Goal: Navigation & Orientation: Find specific page/section

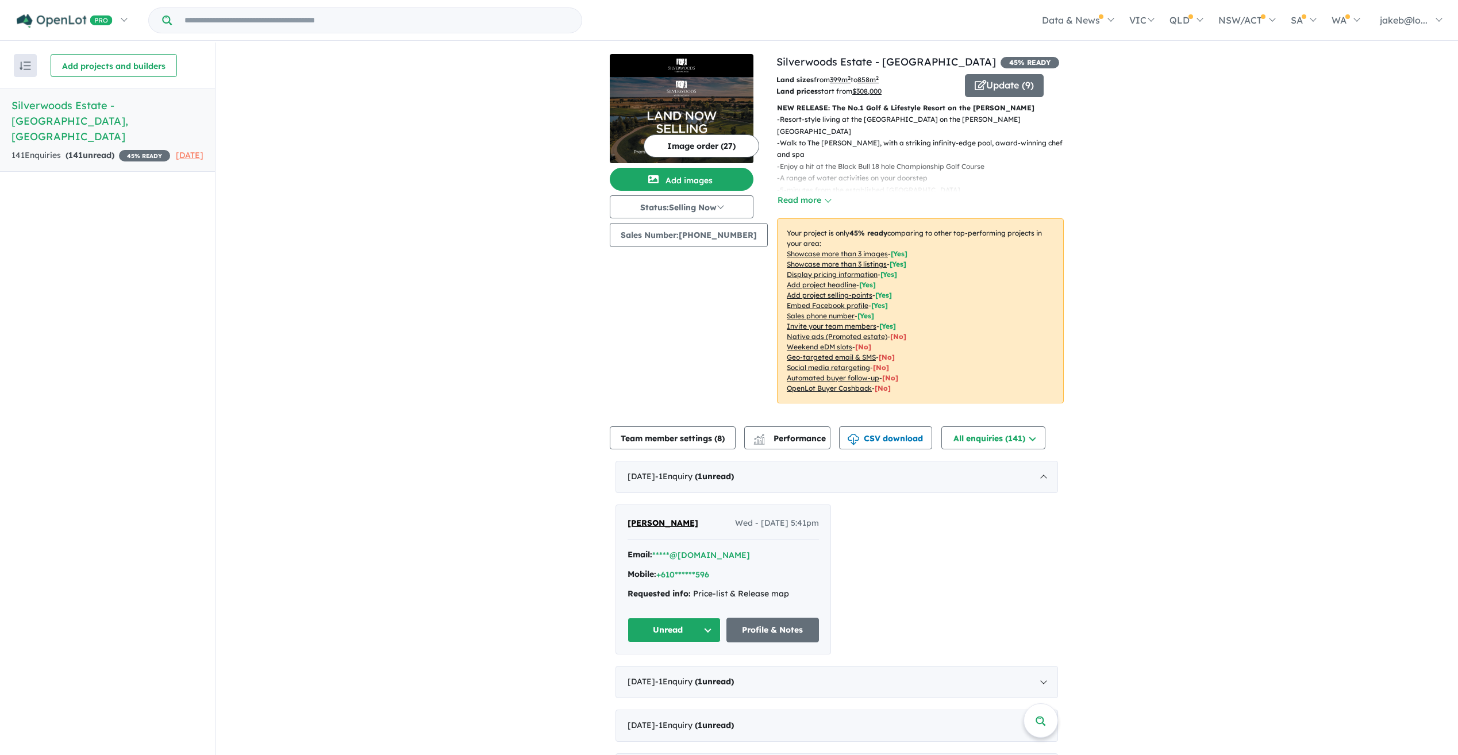
click at [94, 103] on h5 "Silverwoods Estate - [GEOGRAPHIC_DATA] , [GEOGRAPHIC_DATA]" at bounding box center [107, 121] width 192 height 47
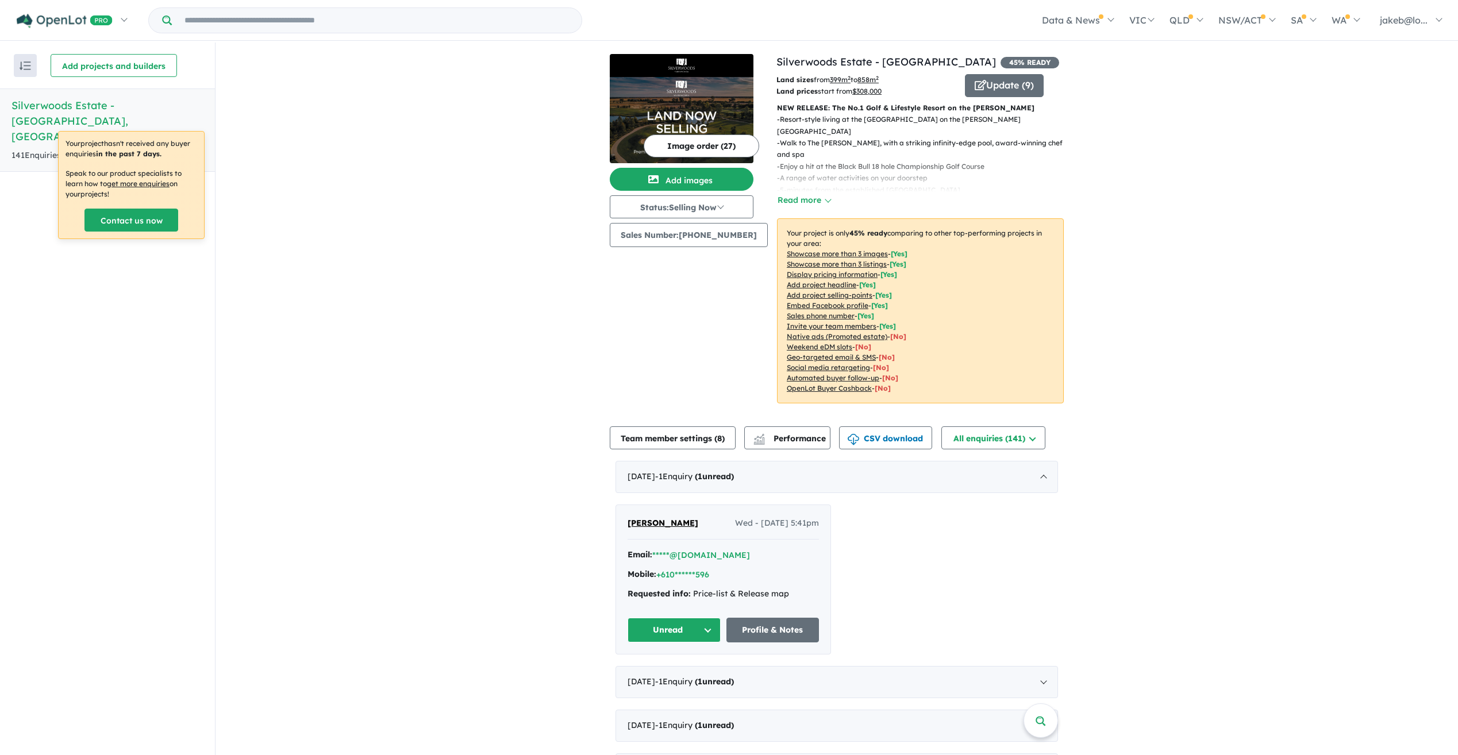
click at [122, 105] on h5 "Silverwoods Estate - [GEOGRAPHIC_DATA] , [GEOGRAPHIC_DATA]" at bounding box center [107, 121] width 192 height 47
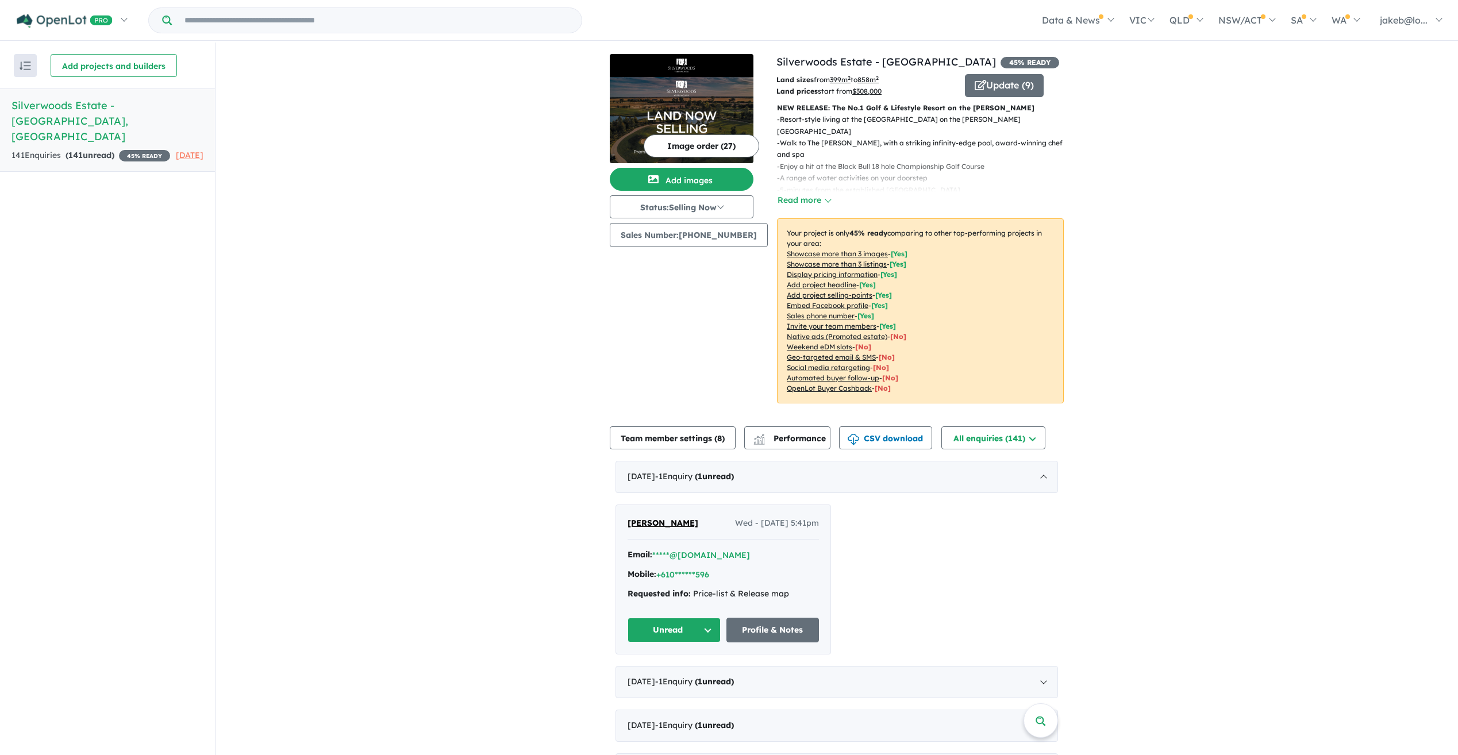
click at [79, 107] on h5 "Silverwoods Estate - [GEOGRAPHIC_DATA] , [GEOGRAPHIC_DATA]" at bounding box center [107, 121] width 192 height 47
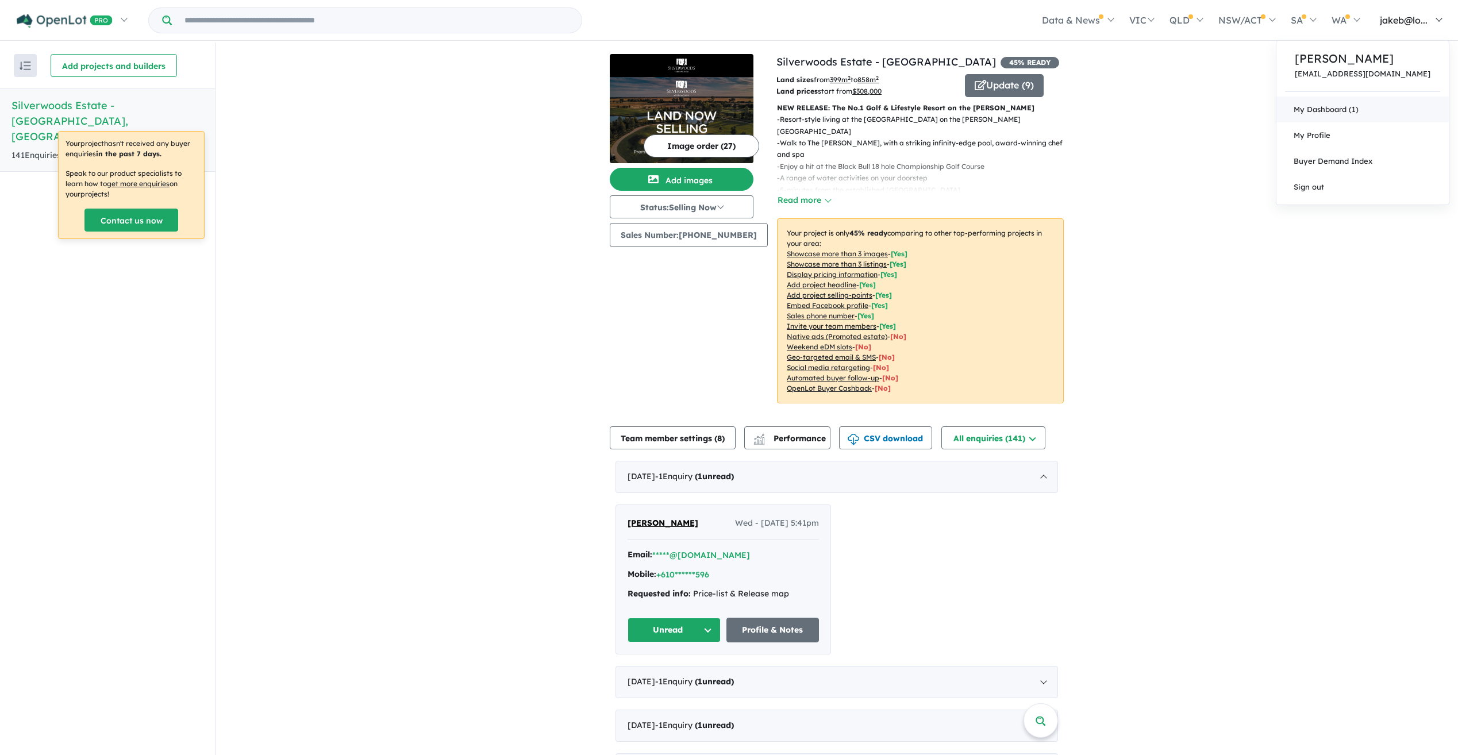
click at [1362, 101] on link "My Dashboard (1)" at bounding box center [1363, 110] width 172 height 26
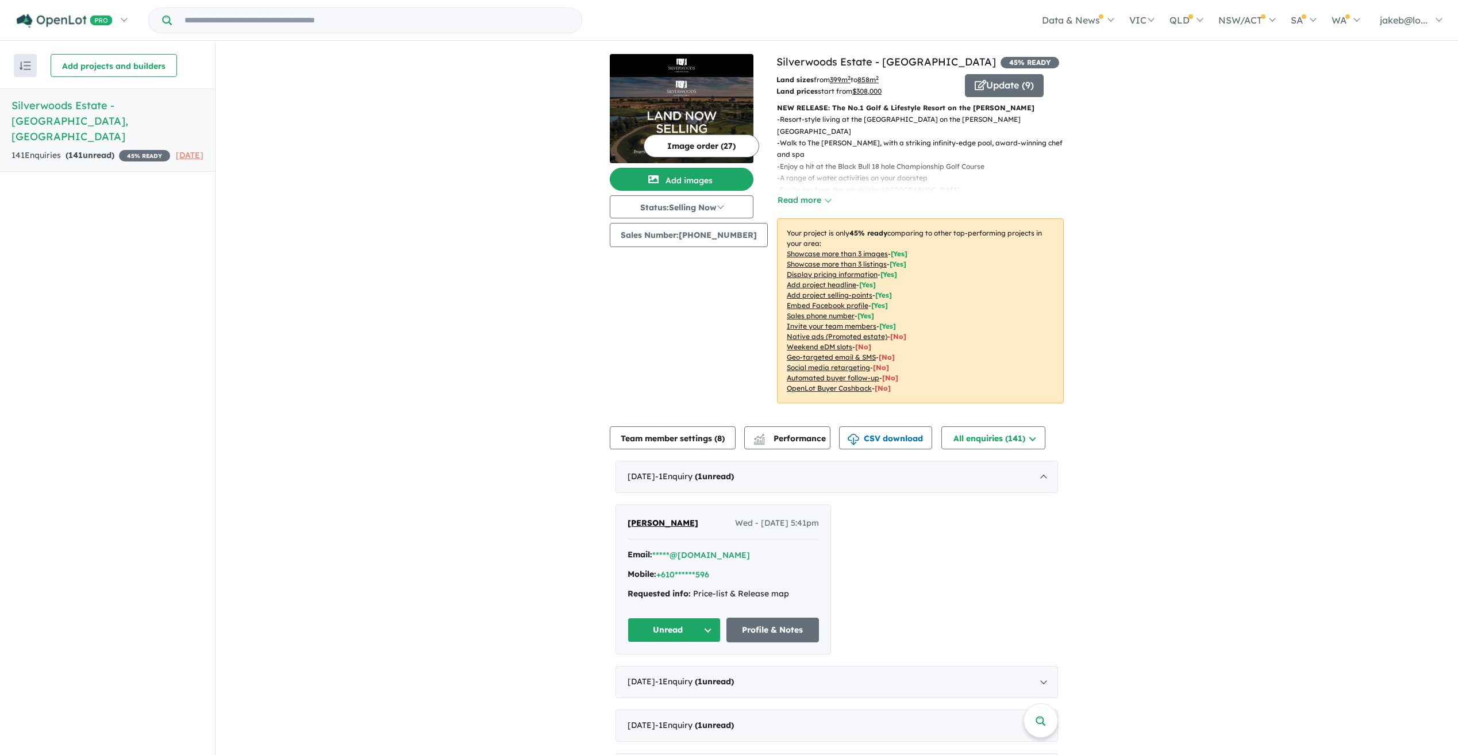
click at [80, 103] on h5 "Silverwoods Estate - [GEOGRAPHIC_DATA] , [GEOGRAPHIC_DATA]" at bounding box center [107, 121] width 192 height 47
click at [1372, 108] on link "My Dashboard (1)" at bounding box center [1363, 110] width 172 height 26
click at [97, 105] on h5 "Silverwoods Estate - [GEOGRAPHIC_DATA] , [GEOGRAPHIC_DATA]" at bounding box center [107, 121] width 192 height 47
click at [281, 24] on input "Try estate name, suburb, builder or developer" at bounding box center [376, 20] width 405 height 25
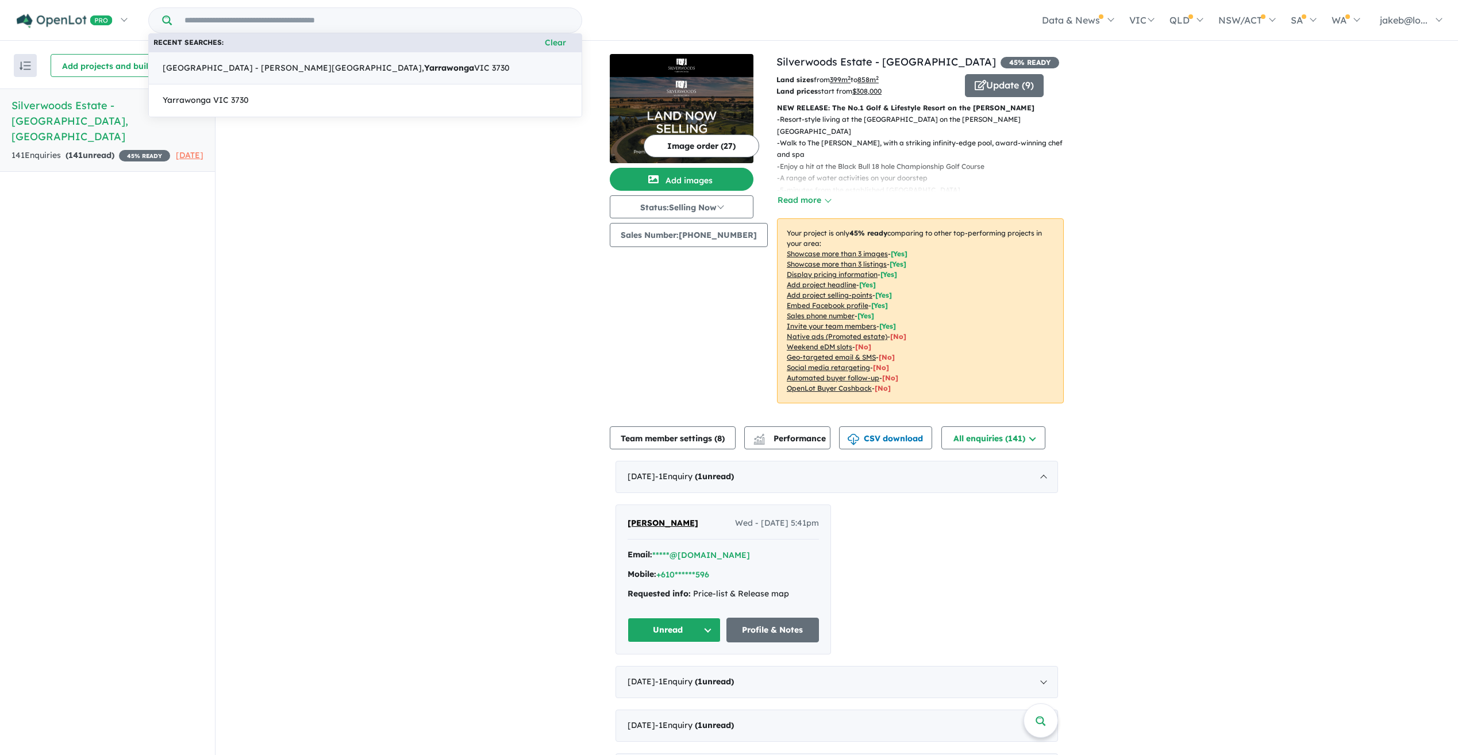
click at [278, 68] on span "Silverwoods Estate - Murray Valley Highway, Yarrawonga VIC 3730" at bounding box center [336, 69] width 347 height 14
